Goal: Check status: Check status

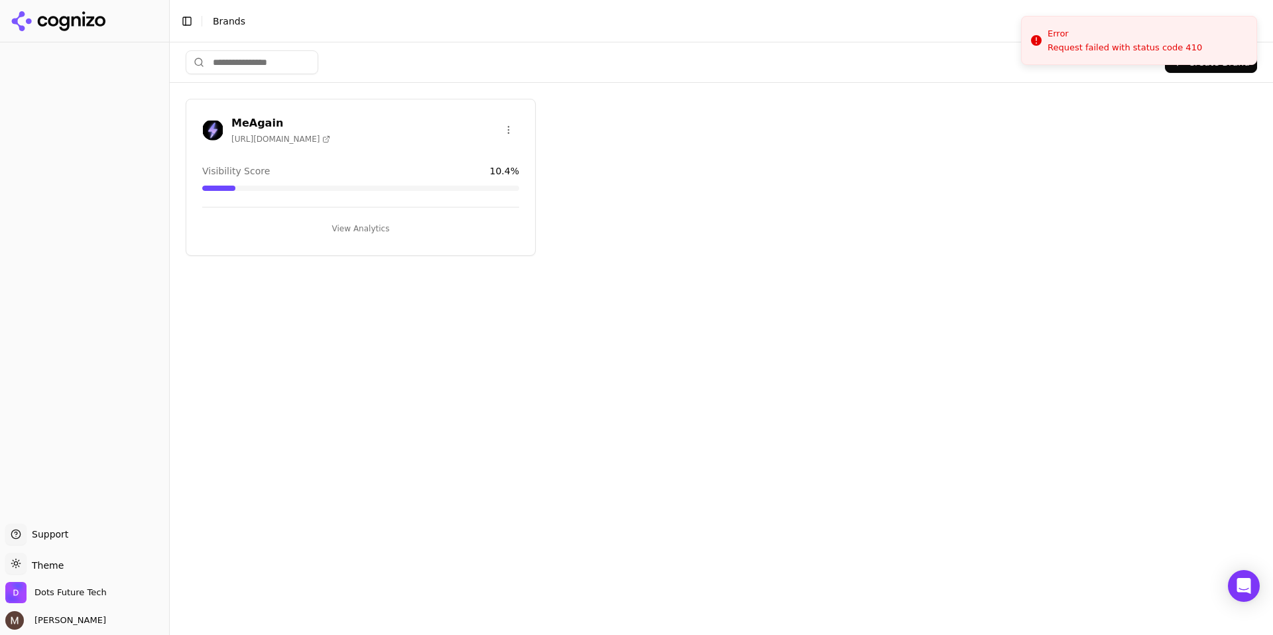
click at [259, 119] on h3 "MeAgain" at bounding box center [280, 123] width 99 height 16
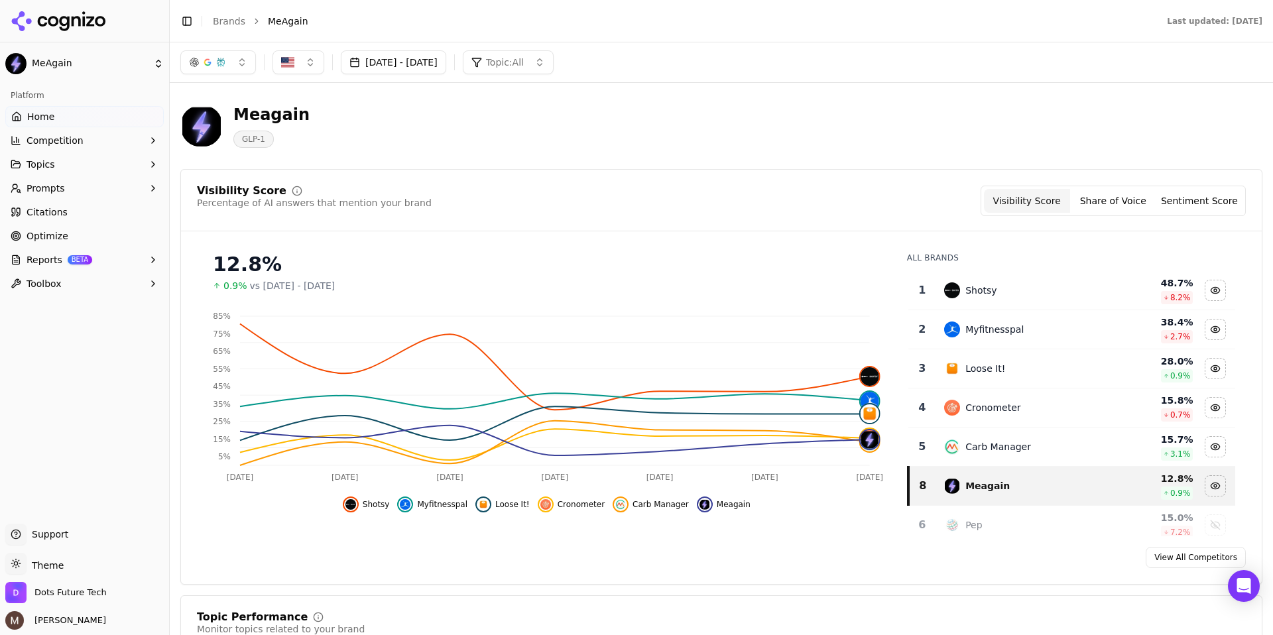
click at [436, 63] on button "[DATE] - [DATE]" at bounding box center [393, 62] width 105 height 24
click at [445, 209] on button "9" at bounding box center [444, 210] width 21 height 21
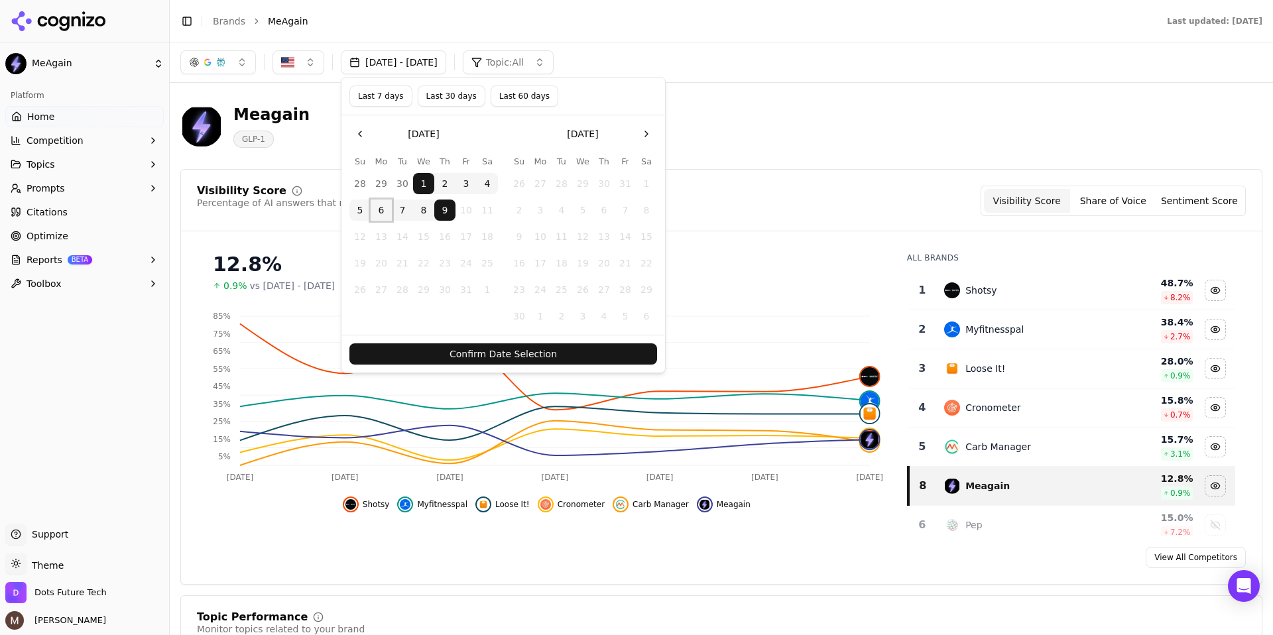
click at [383, 205] on button "6" at bounding box center [381, 210] width 21 height 21
click at [382, 207] on button "6" at bounding box center [381, 210] width 21 height 21
click at [442, 211] on button "9" at bounding box center [444, 210] width 21 height 21
click at [448, 355] on button "Confirm Date Selection" at bounding box center [504, 354] width 308 height 21
